Goal: Task Accomplishment & Management: Manage account settings

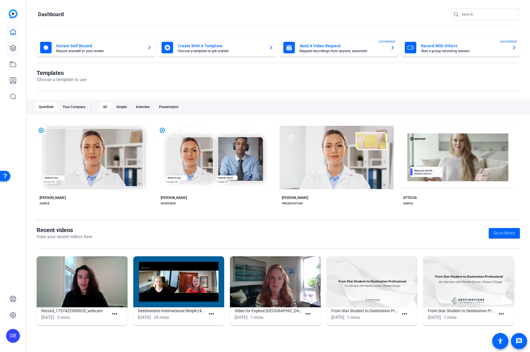
click at [16, 46] on link at bounding box center [13, 48] width 14 height 14
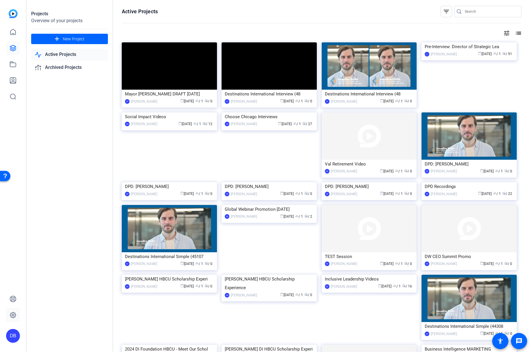
click at [10, 319] on link at bounding box center [13, 316] width 14 height 14
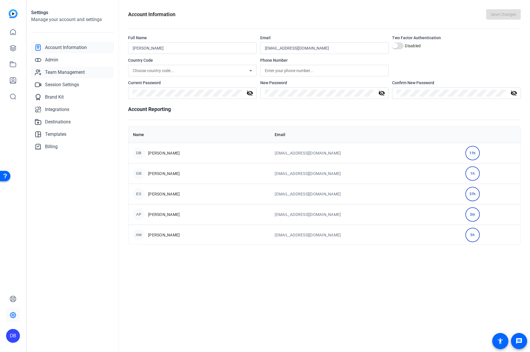
click at [64, 73] on span "Team Management" at bounding box center [65, 72] width 40 height 7
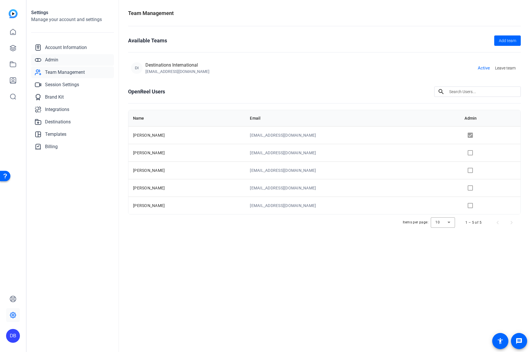
click at [50, 57] on span "Admin" at bounding box center [51, 60] width 13 height 7
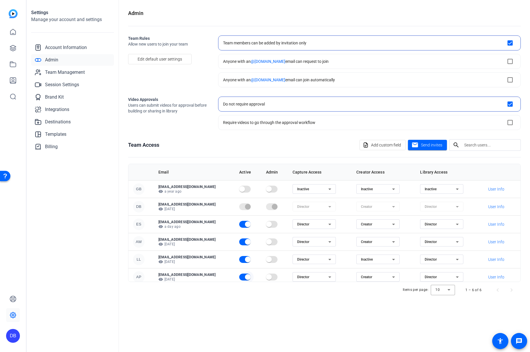
click at [254, 277] on span "button" at bounding box center [248, 278] width 12 height 12
click at [324, 277] on div "Director" at bounding box center [312, 277] width 31 height 7
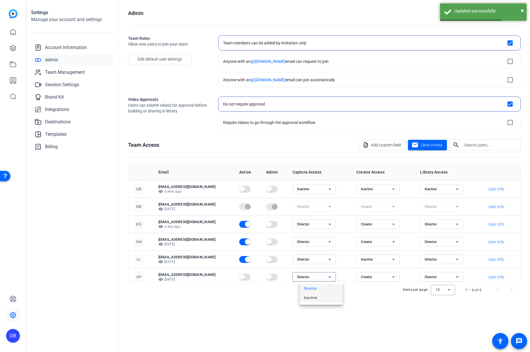
click at [322, 299] on mat-option "Inactive" at bounding box center [321, 298] width 43 height 9
click at [372, 277] on span "Creator" at bounding box center [366, 277] width 11 height 4
click at [375, 298] on span "Inactive" at bounding box center [371, 298] width 13 height 7
click at [375, 298] on div "Admin Team Rules Allow new users to join your team Edit default user settings T…" at bounding box center [324, 176] width 411 height 352
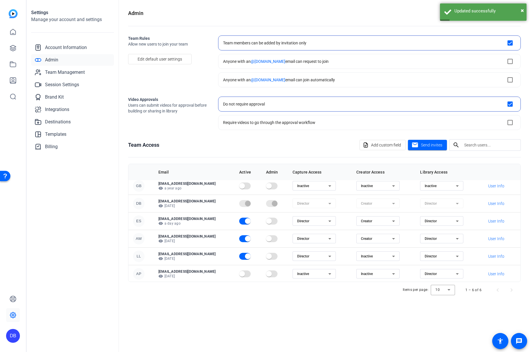
scroll to position [4, 0]
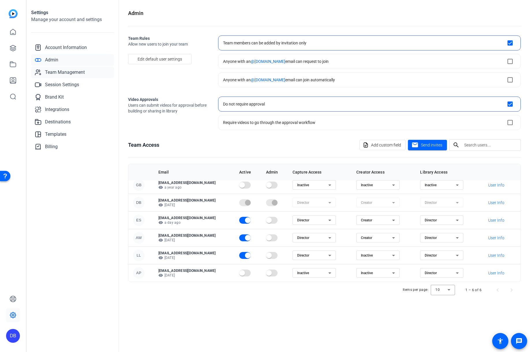
click at [72, 70] on span "Team Management" at bounding box center [65, 72] width 40 height 7
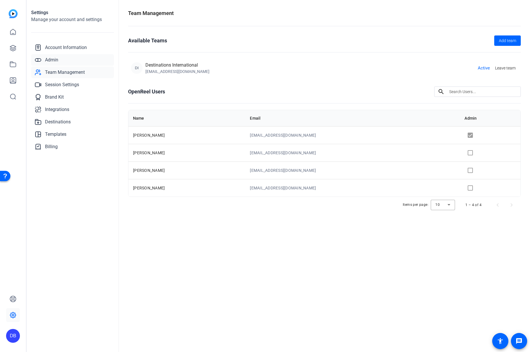
click at [62, 57] on link "Admin" at bounding box center [72, 60] width 83 height 12
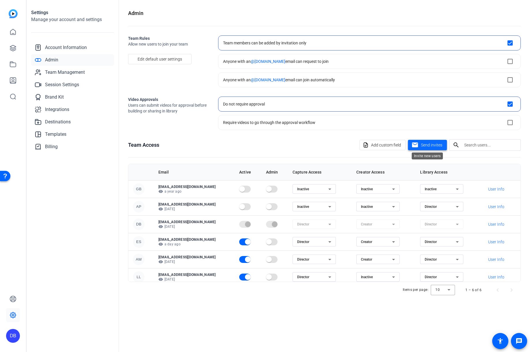
click at [415, 144] on mat-icon "mail" at bounding box center [415, 145] width 7 height 7
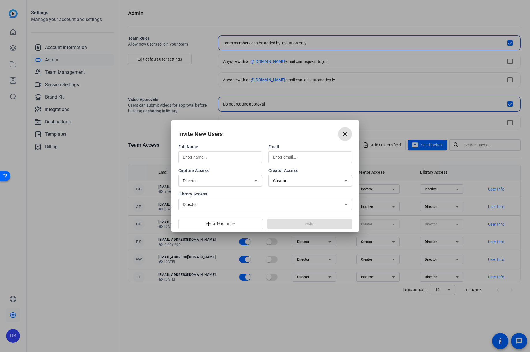
click at [220, 160] on input "text" at bounding box center [220, 157] width 74 height 7
type input "[PERSON_NAME]"
type input "[EMAIL_ADDRESS][DOMAIN_NAME]"
click at [301, 224] on span at bounding box center [310, 224] width 85 height 14
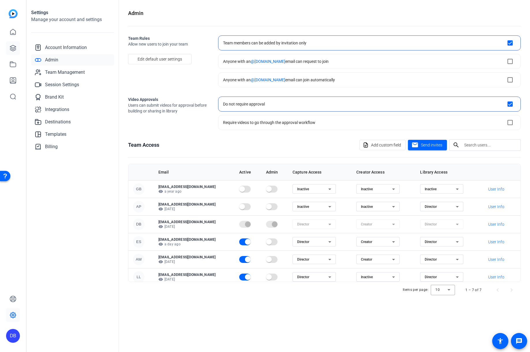
click at [12, 42] on link at bounding box center [13, 48] width 14 height 14
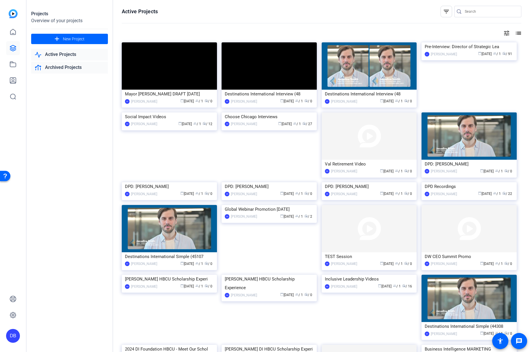
click at [63, 66] on link "Archived Projects" at bounding box center [69, 68] width 77 height 12
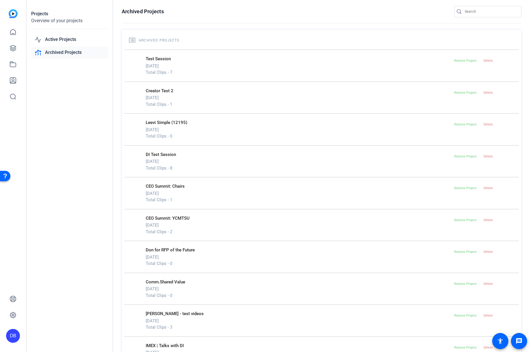
click at [59, 53] on link "Archived Projects" at bounding box center [69, 53] width 77 height 12
click at [61, 40] on link "Active Projects" at bounding box center [69, 40] width 77 height 12
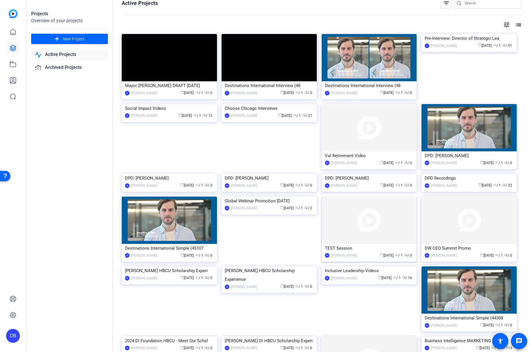
scroll to position [0, 0]
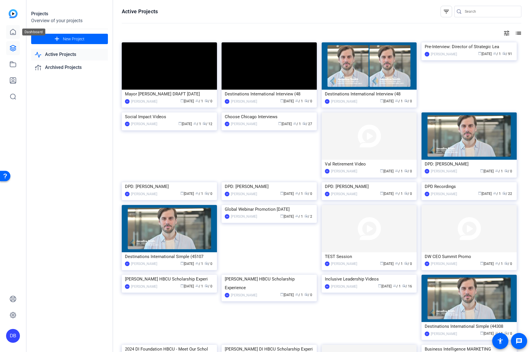
click at [12, 30] on icon at bounding box center [13, 32] width 7 height 7
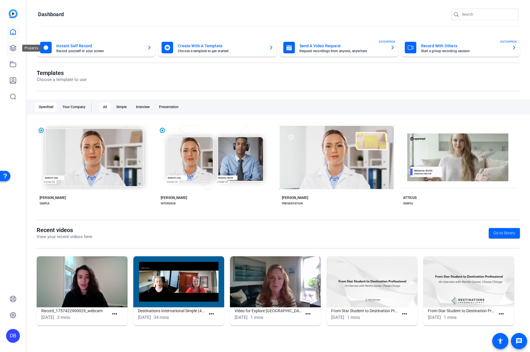
click at [10, 49] on icon at bounding box center [13, 48] width 7 height 7
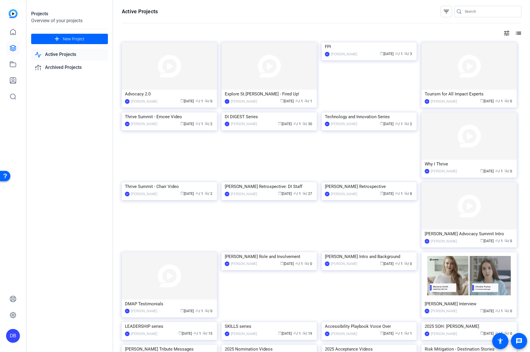
click at [156, 95] on div "Advocacy 2.0" at bounding box center [169, 94] width 89 height 9
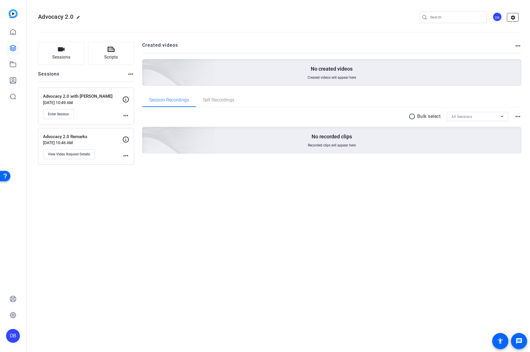
click at [516, 14] on mat-icon "settings" at bounding box center [513, 17] width 12 height 9
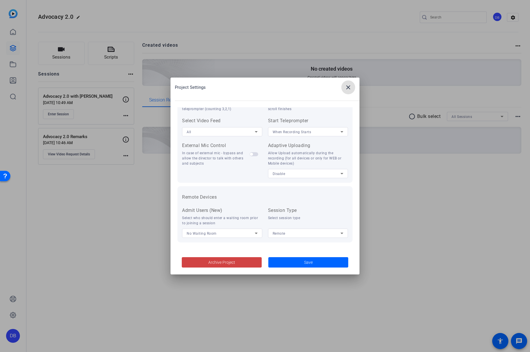
scroll to position [119, 0]
click at [253, 234] on icon at bounding box center [256, 233] width 7 height 7
click at [251, 219] on div at bounding box center [265, 176] width 530 height 352
click at [279, 231] on span "Remote" at bounding box center [279, 233] width 13 height 4
click at [245, 216] on div at bounding box center [265, 176] width 530 height 352
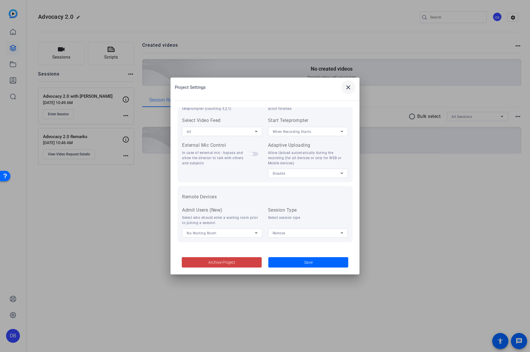
click at [348, 86] on mat-icon "close" at bounding box center [348, 87] width 7 height 7
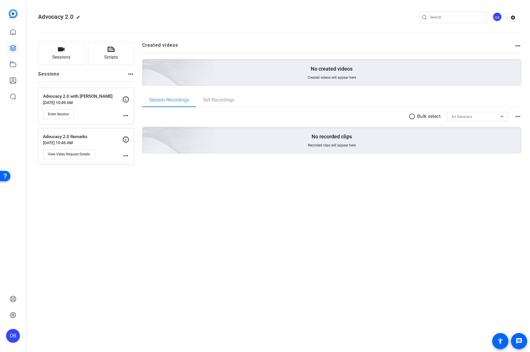
click at [496, 17] on div "DB" at bounding box center [498, 17] width 10 height 10
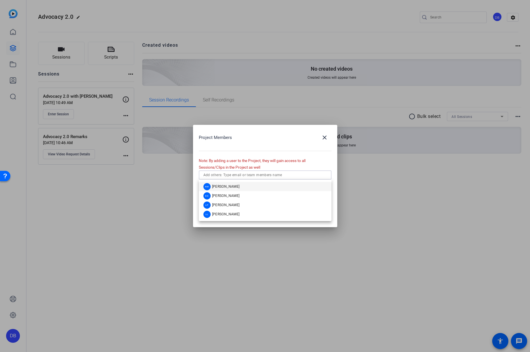
click at [266, 178] on input "text" at bounding box center [265, 175] width 124 height 7
click at [244, 205] on mat-option "LP [PERSON_NAME]" at bounding box center [265, 205] width 133 height 9
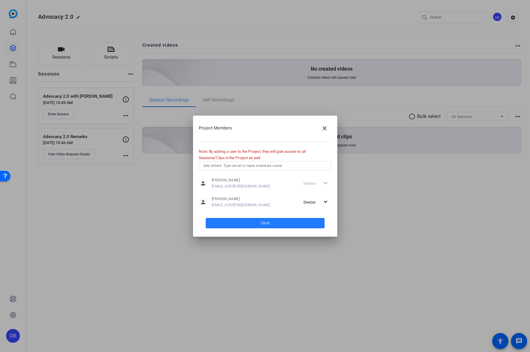
click at [265, 224] on span "Save" at bounding box center [265, 223] width 9 height 6
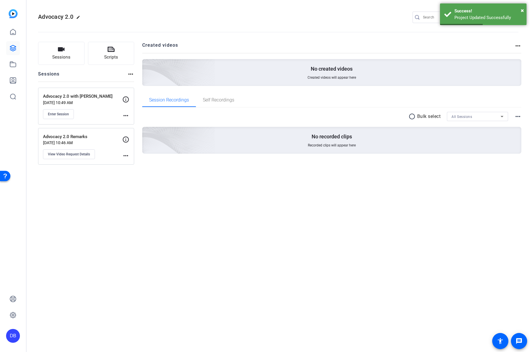
click at [127, 115] on mat-icon "more_horiz" at bounding box center [125, 115] width 7 height 7
click at [184, 201] on div at bounding box center [265, 176] width 530 height 352
click at [122, 117] on mat-icon "more_horiz" at bounding box center [125, 115] width 7 height 7
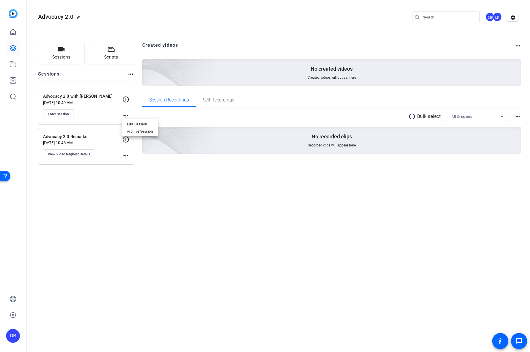
click at [411, 203] on div at bounding box center [265, 176] width 530 height 352
click at [126, 159] on div "Advocacy 2.0 Remarks [DATE] 10:46 AM View Video Request Details more_horiz" at bounding box center [86, 146] width 96 height 37
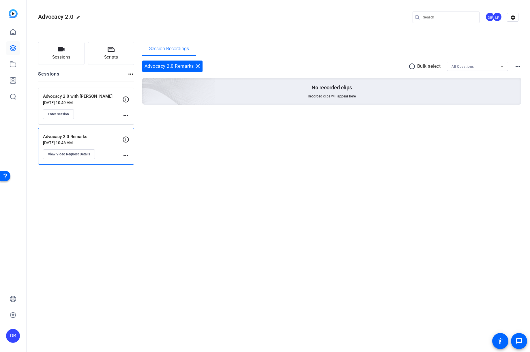
click at [210, 167] on div "Sessions Scripts Sessions more_horiz Advocacy 2.0 with Don [DATE] 10:49 AM Ente…" at bounding box center [279, 103] width 504 height 137
click at [206, 92] on img at bounding box center [147, 83] width 138 height 125
click at [200, 67] on mat-icon "close" at bounding box center [198, 66] width 7 height 7
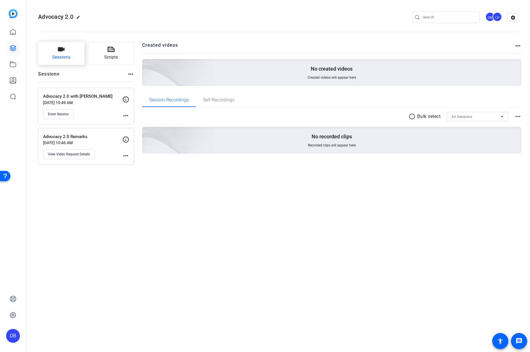
click at [61, 60] on span "Sessions" at bounding box center [61, 57] width 18 height 7
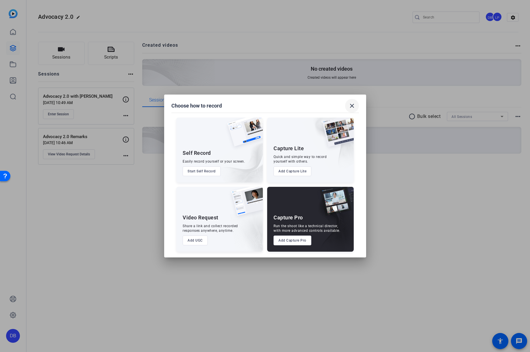
click at [356, 107] on span at bounding box center [352, 106] width 14 height 14
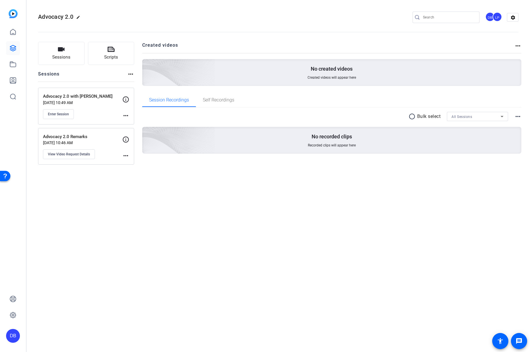
click at [124, 158] on mat-icon "more_horiz" at bounding box center [125, 155] width 7 height 7
click at [189, 171] on div at bounding box center [265, 176] width 530 height 352
click at [121, 114] on div "Advocacy 2.0 with Don [DATE] 10:49 AM Enter Session" at bounding box center [82, 106] width 79 height 26
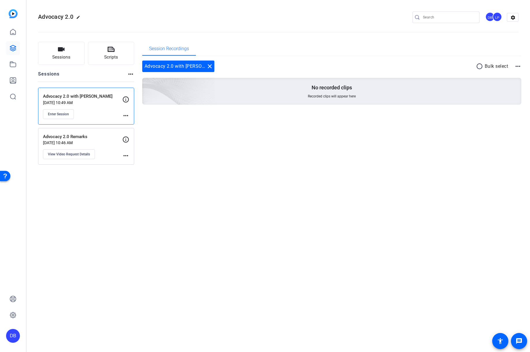
click at [83, 102] on p "[DATE] 10:49 AM" at bounding box center [82, 102] width 79 height 5
click at [197, 186] on div "Advocacy 2.0 edit DB LP settings Sessions Scripts Sessions more_horiz Advocacy …" at bounding box center [279, 176] width 504 height 352
click at [219, 123] on div "Advocacy 2.0 with Don close radio_button_unchecked Bulk select more_horiz No re…" at bounding box center [332, 89] width 380 height 67
click at [77, 152] on button "View Video Request Details" at bounding box center [69, 154] width 52 height 10
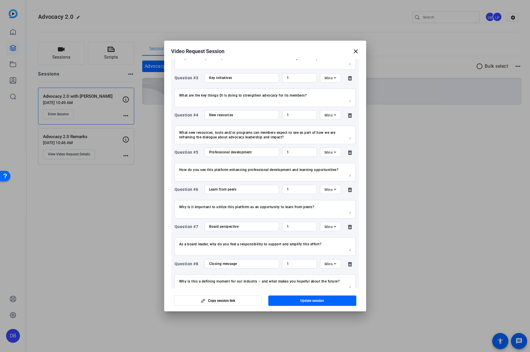
scroll to position [181, 0]
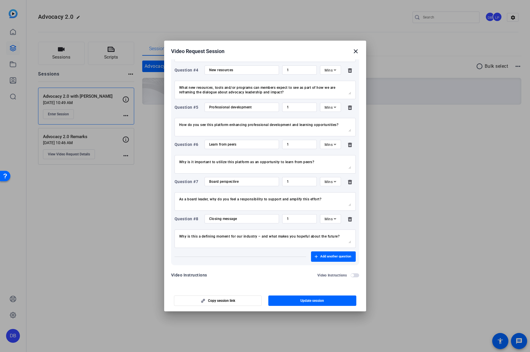
click at [354, 50] on mat-icon "close" at bounding box center [355, 51] width 7 height 7
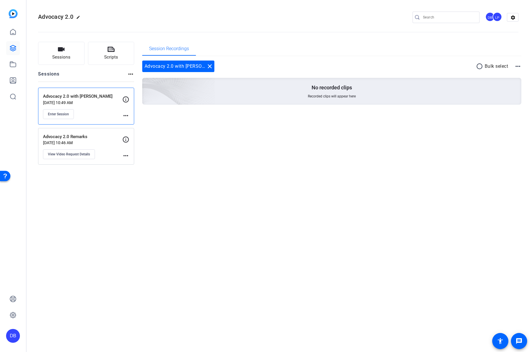
click at [156, 157] on div "Session Recordings Advocacy 2.0 with [PERSON_NAME] close radio_button_unchecked…" at bounding box center [332, 103] width 380 height 123
click at [11, 32] on icon at bounding box center [12, 31] width 5 height 5
